Goal: Go to known website: Access a specific website the user already knows

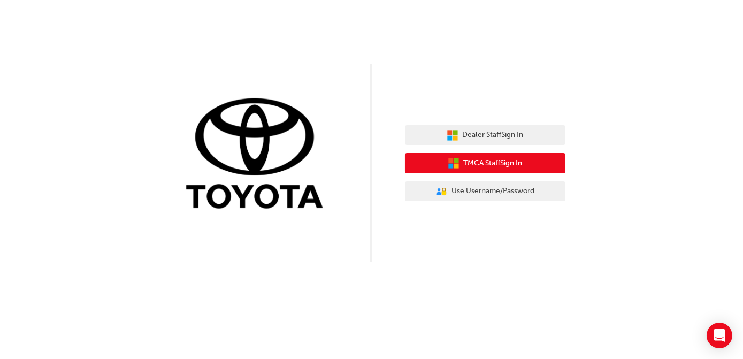
click at [474, 160] on span "TMCA Staff Sign In" at bounding box center [493, 163] width 59 height 12
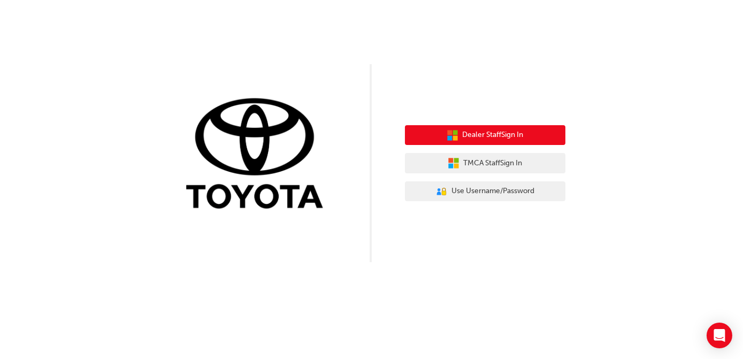
click at [473, 138] on span "Dealer Staff Sign In" at bounding box center [493, 135] width 61 height 12
